Goal: Transaction & Acquisition: Subscribe to service/newsletter

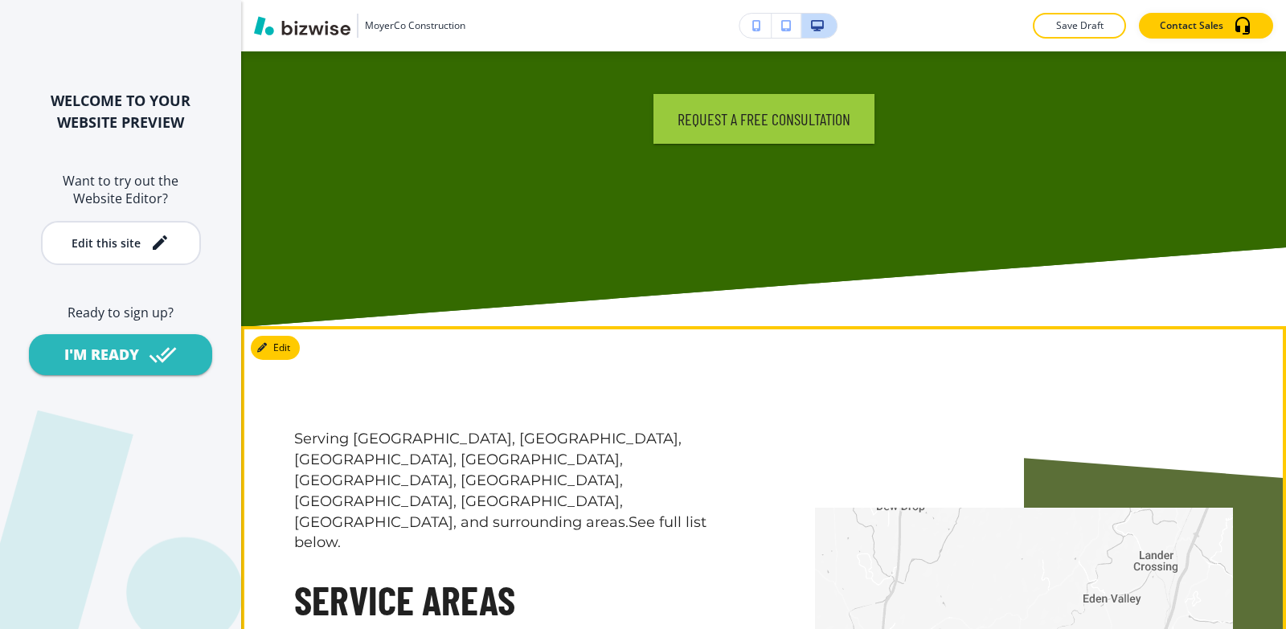
scroll to position [5010, 0]
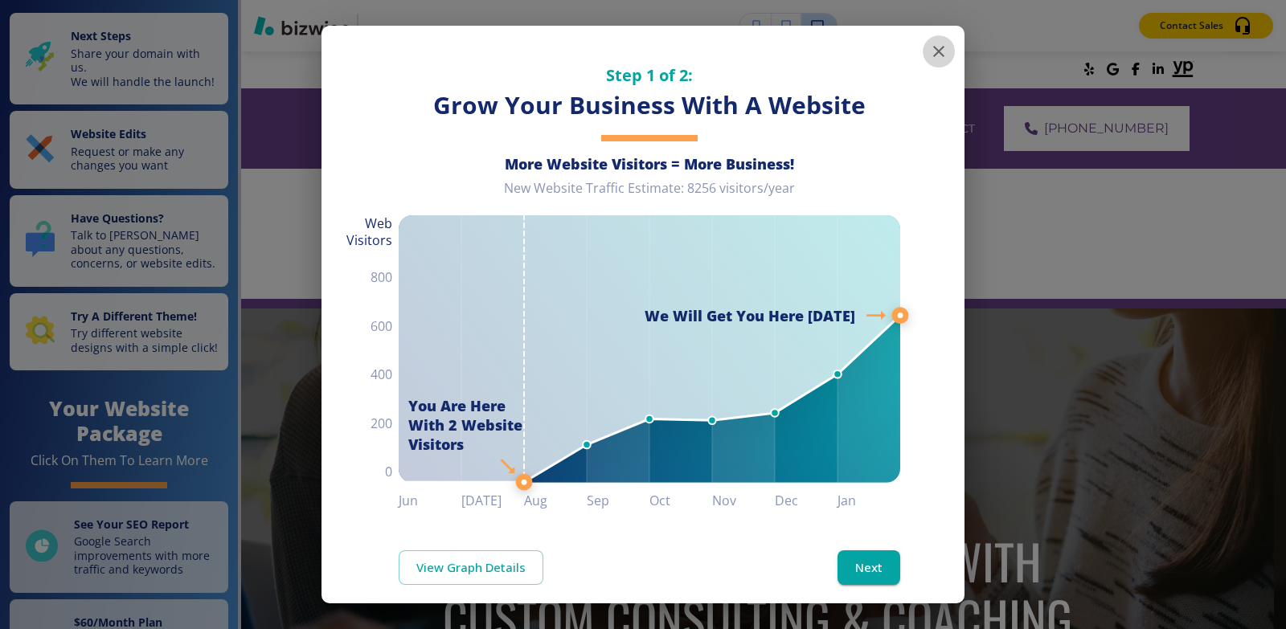
click at [933, 53] on icon "button" at bounding box center [938, 51] width 11 height 11
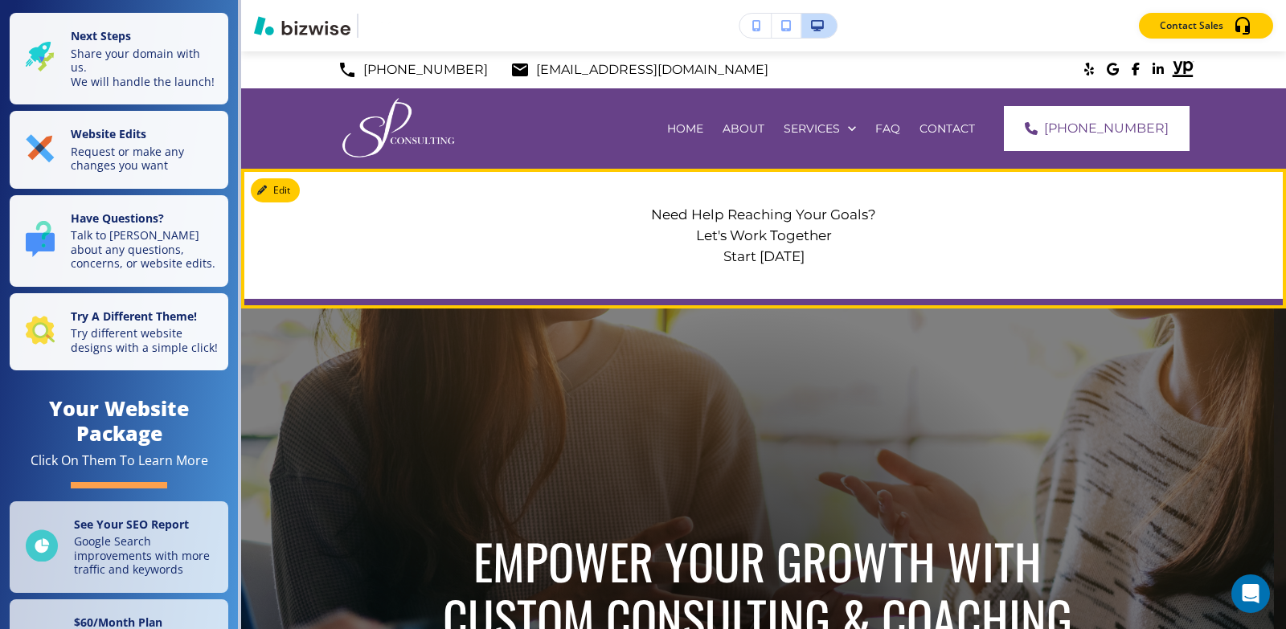
click at [746, 256] on p "Start Today" at bounding box center [763, 256] width 852 height 21
